Goal: Information Seeking & Learning: Learn about a topic

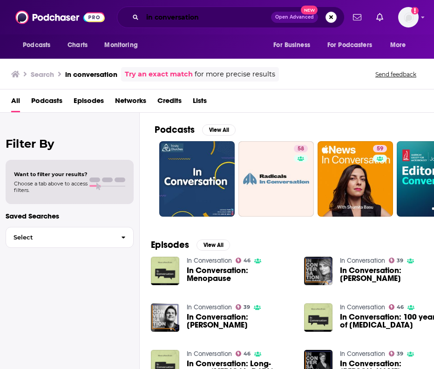
click at [158, 20] on input "in conversation" at bounding box center [206, 17] width 128 height 15
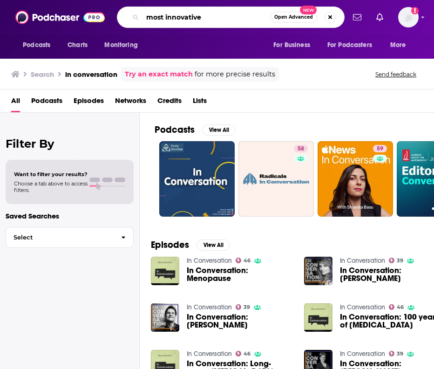
type input "most innovative"
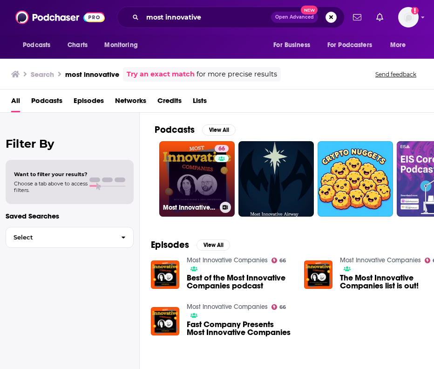
click at [208, 167] on link "66 Most Innovative Companies" at bounding box center [196, 178] width 75 height 75
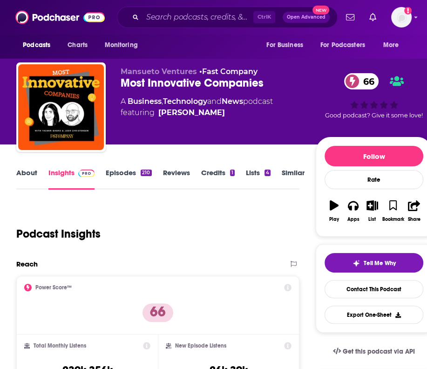
click at [33, 176] on link "About" at bounding box center [26, 178] width 21 height 21
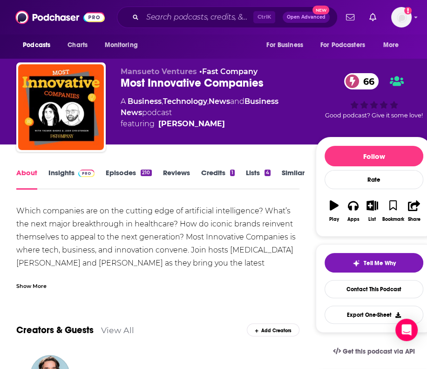
click at [81, 167] on div "About Insights Episodes 210 Reviews Credits 1 Lists 4 Similar" at bounding box center [157, 178] width 282 height 23
click at [83, 173] on img at bounding box center [86, 172] width 16 height 7
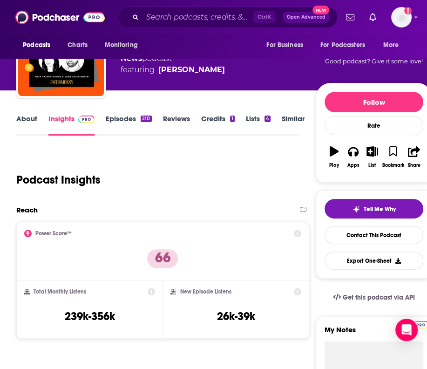
scroll to position [56, 0]
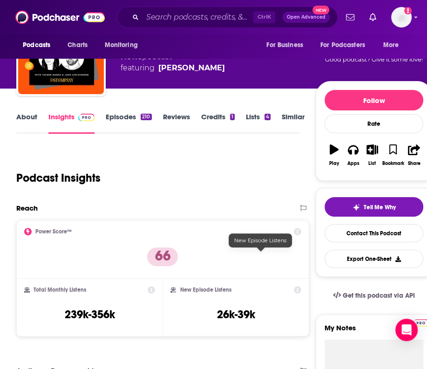
click at [255, 307] on h3 "26k-39k" at bounding box center [236, 314] width 38 height 14
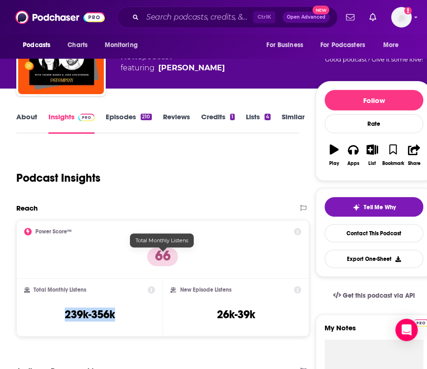
drag, startPoint x: 140, startPoint y: 259, endPoint x: 189, endPoint y: 264, distance: 49.6
click at [155, 286] on div "Total Monthly Listens 239k-356k" at bounding box center [89, 307] width 131 height 43
copy h3 "239k-356k"
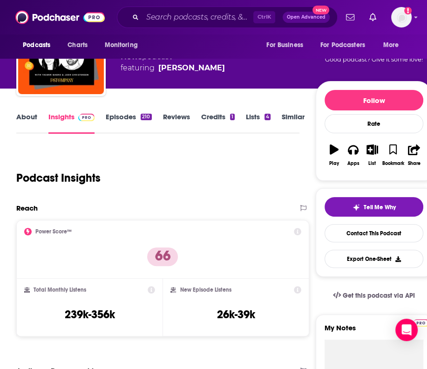
click at [290, 278] on div "New Episode Listens 26k-39k" at bounding box center [235, 307] width 146 height 58
click at [275, 78] on div "Mansueto Ventures • Fast Company Most Innovative Companies 66 A Business , Tech…" at bounding box center [218, 48] width 195 height 74
click at [199, 25] on div "Ctrl K Open Advanced New" at bounding box center [227, 17] width 221 height 21
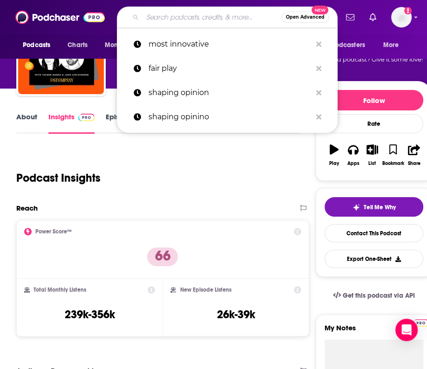
click at [195, 20] on input "Search podcasts, credits, & more..." at bounding box center [211, 17] width 139 height 15
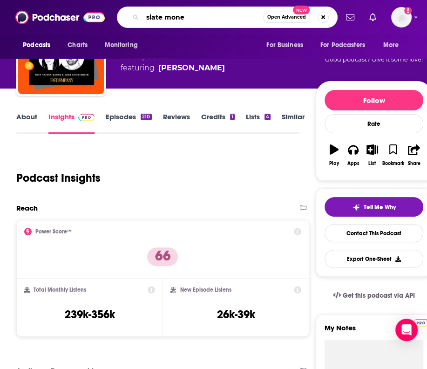
type input "slate money"
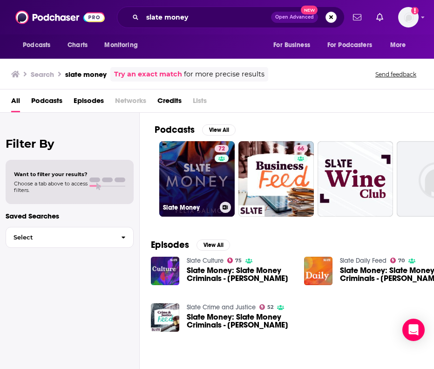
click at [202, 176] on link "72 Slate Money" at bounding box center [196, 178] width 75 height 75
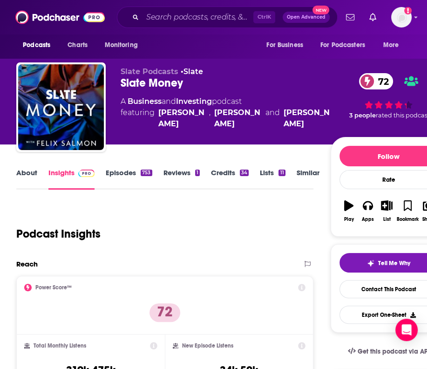
click at [309, 217] on div "Podcast Insights" at bounding box center [164, 231] width 297 height 55
click at [284, 240] on div "Podcast Insights" at bounding box center [160, 227] width 289 height 47
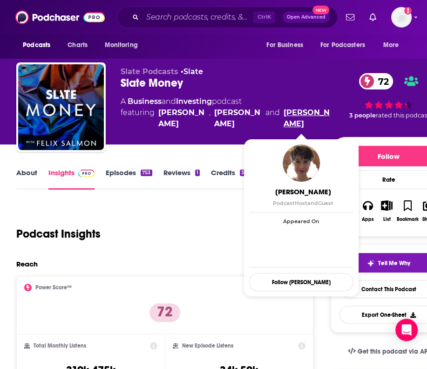
click at [283, 124] on link "[PERSON_NAME]" at bounding box center [306, 118] width 47 height 22
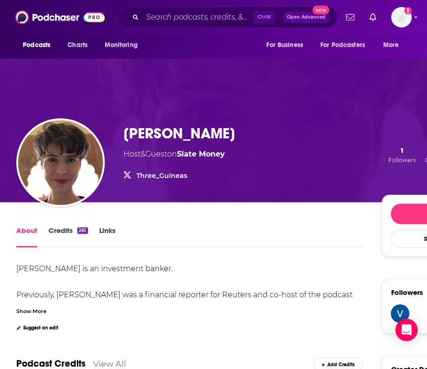
click at [211, 130] on h1 "[PERSON_NAME]" at bounding box center [179, 133] width 112 height 18
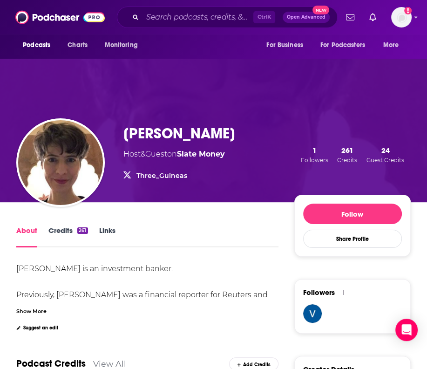
click at [211, 130] on h1 "[PERSON_NAME]" at bounding box center [179, 133] width 112 height 18
copy h1 "[PERSON_NAME]"
click at [273, 119] on div "[PERSON_NAME] Host & Guest on Slate Money Three_Guineas Three_Guineas 1 Followe…" at bounding box center [213, 154] width 394 height 95
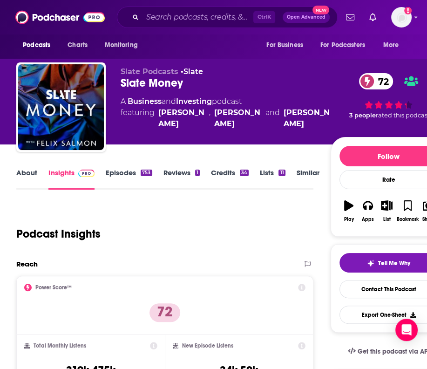
click at [293, 223] on div "Podcast Insights" at bounding box center [160, 227] width 289 height 47
click at [277, 228] on div "Podcast Insights" at bounding box center [160, 227] width 289 height 47
click at [162, 16] on input "Search podcasts, credits, & more..." at bounding box center [197, 17] width 111 height 15
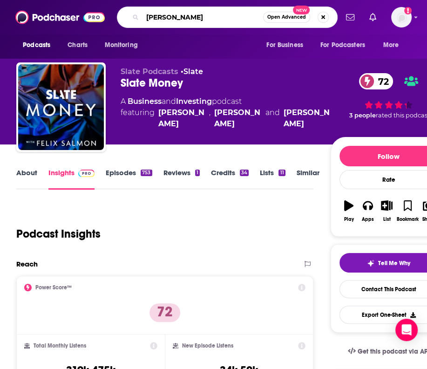
type input "[PERSON_NAME]"
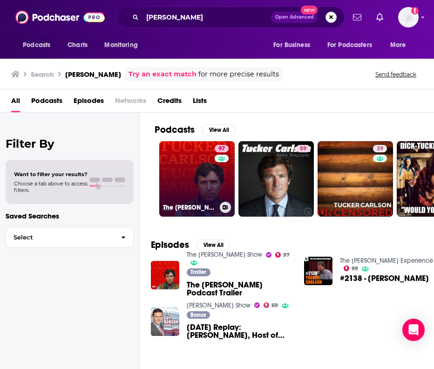
click at [212, 179] on link "97 The [PERSON_NAME] Show" at bounding box center [196, 178] width 75 height 75
